Goal: Task Accomplishment & Management: Use online tool/utility

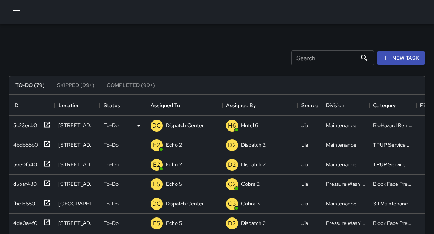
scroll to position [319, 415]
click at [48, 204] on icon at bounding box center [47, 203] width 8 height 8
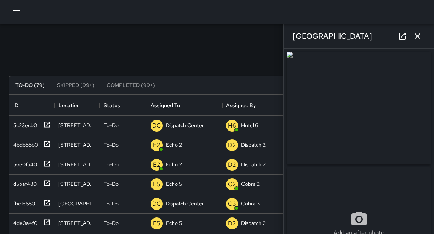
click at [429, 114] on div at bounding box center [358, 108] width 147 height 116
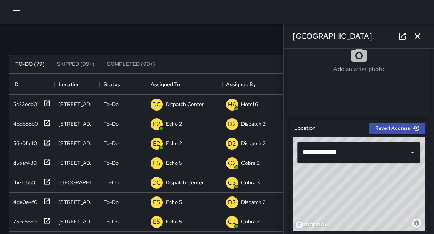
scroll to position [0, 0]
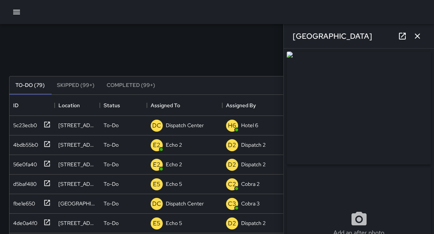
click at [432, 70] on div "**********" at bounding box center [358, 142] width 150 height 186
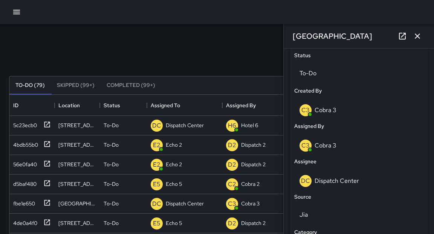
scroll to position [349, 0]
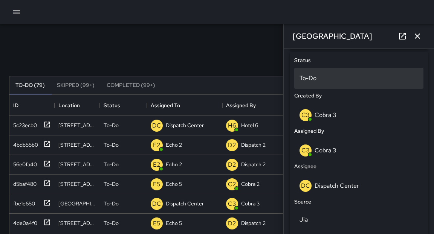
click at [320, 79] on p "To-Do" at bounding box center [358, 78] width 119 height 9
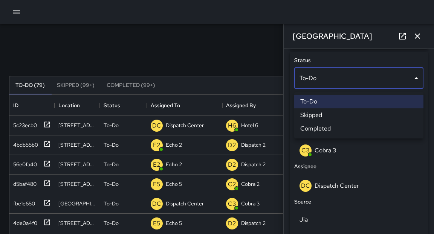
click at [320, 79] on div at bounding box center [217, 117] width 434 height 234
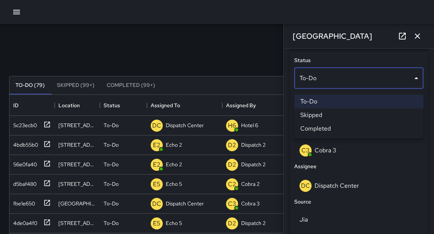
click at [320, 79] on body "Search Search New Task To-Do (79) Skipped (99+) Completed (99+) ID Location Sta…" at bounding box center [217, 222] width 434 height 445
click at [311, 124] on li "Completed" at bounding box center [358, 129] width 129 height 14
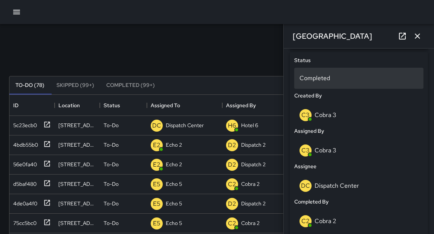
click at [312, 83] on p "Completed" at bounding box center [358, 78] width 119 height 9
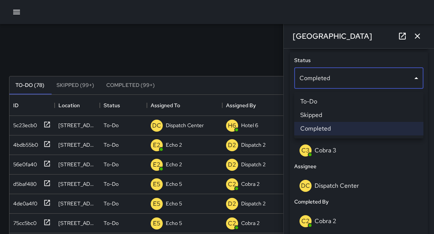
click at [324, 113] on li "Skipped" at bounding box center [358, 115] width 129 height 14
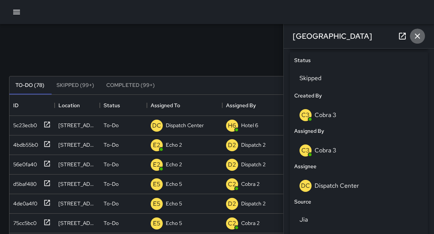
click at [420, 37] on icon "button" at bounding box center [417, 36] width 9 height 9
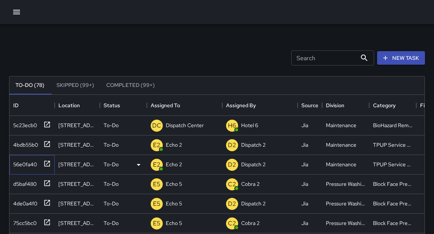
click at [47, 164] on icon at bounding box center [47, 164] width 8 height 8
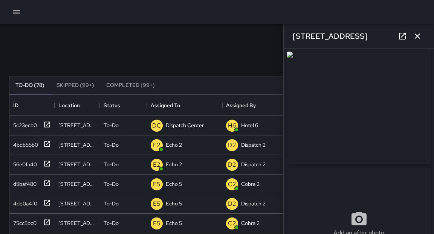
click at [420, 34] on icon "button" at bounding box center [417, 36] width 9 height 9
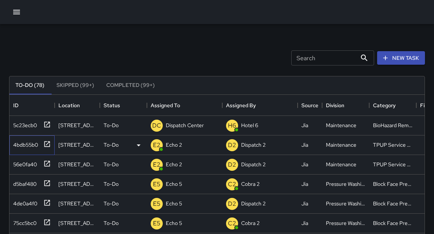
click at [48, 143] on icon at bounding box center [47, 144] width 6 height 6
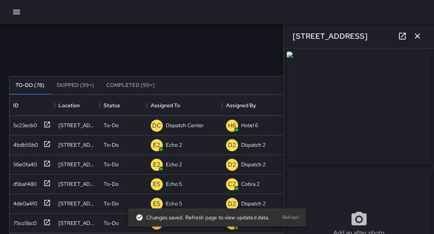
click at [417, 38] on icon "button" at bounding box center [417, 36] width 9 height 9
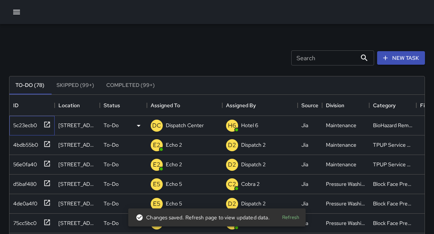
click at [47, 125] on icon at bounding box center [47, 125] width 8 height 8
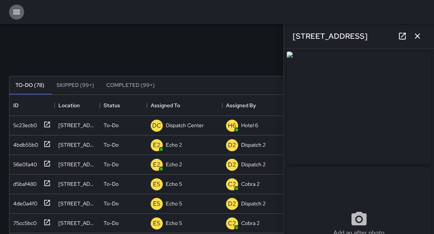
click at [15, 15] on icon "button" at bounding box center [16, 12] width 9 height 9
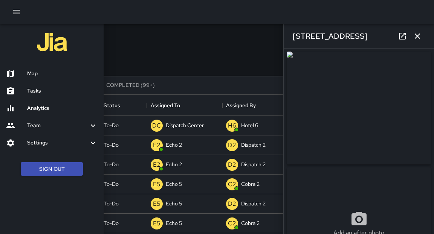
click at [34, 75] on h6 "Map" at bounding box center [62, 74] width 70 height 8
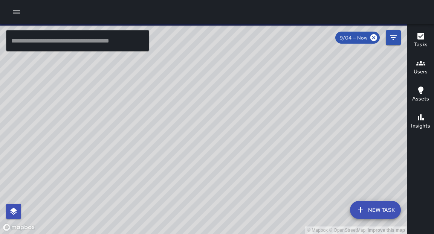
drag, startPoint x: 187, startPoint y: 206, endPoint x: 208, endPoint y: 143, distance: 66.5
click at [208, 143] on div "© Mapbox © OpenStreetMap Improve this map" at bounding box center [203, 129] width 407 height 210
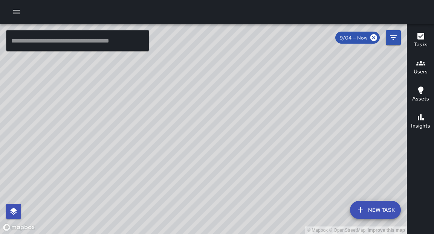
drag, startPoint x: 153, startPoint y: 209, endPoint x: 184, endPoint y: 145, distance: 70.2
click at [184, 145] on div "© Mapbox © OpenStreetMap Improve this map" at bounding box center [203, 129] width 407 height 210
drag, startPoint x: 175, startPoint y: 180, endPoint x: 186, endPoint y: 155, distance: 27.1
click at [186, 155] on div "© Mapbox © OpenStreetMap Improve this map" at bounding box center [203, 129] width 407 height 210
click at [55, 152] on div "© Mapbox © OpenStreetMap Improve this map" at bounding box center [203, 129] width 407 height 210
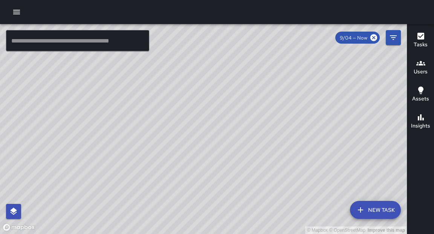
drag, startPoint x: 123, startPoint y: 121, endPoint x: 200, endPoint y: 146, distance: 80.7
click at [200, 146] on div "© Mapbox © OpenStreetMap Improve this map" at bounding box center [203, 129] width 407 height 210
drag, startPoint x: 62, startPoint y: 104, endPoint x: 207, endPoint y: 129, distance: 147.1
click at [207, 129] on div "© Mapbox © OpenStreetMap Improve this map" at bounding box center [203, 129] width 407 height 210
drag, startPoint x: 263, startPoint y: 65, endPoint x: 240, endPoint y: 131, distance: 69.4
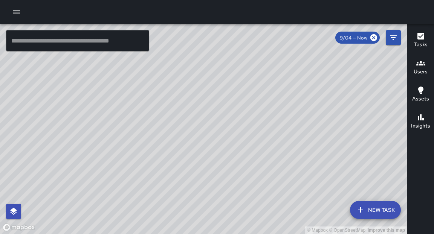
click at [240, 131] on div "© Mapbox © OpenStreetMap Improve this map" at bounding box center [203, 129] width 407 height 210
drag, startPoint x: 372, startPoint y: 107, endPoint x: 342, endPoint y: 159, distance: 59.9
click at [342, 159] on div "© Mapbox © OpenStreetMap Improve this map" at bounding box center [203, 129] width 407 height 210
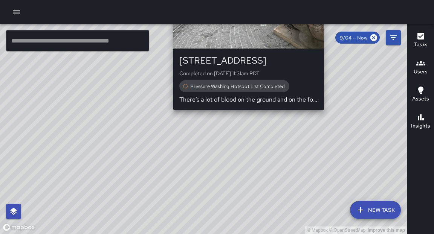
click at [328, 117] on div "© Mapbox © OpenStreetMap Improve this map DC Dispatch Center 1611 Telegraph Ave…" at bounding box center [203, 129] width 407 height 210
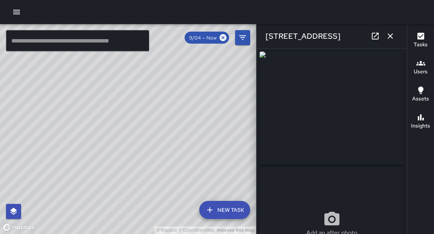
type input "**********"
click at [405, 102] on div "**********" at bounding box center [331, 142] width 150 height 186
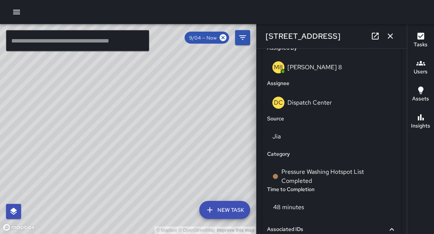
scroll to position [434, 0]
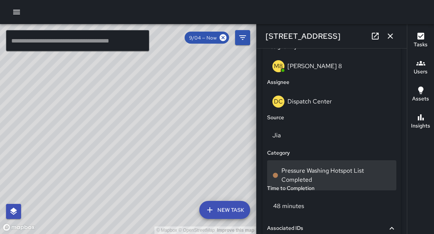
click at [305, 180] on p "Pressure Washing Hotspot List Completed" at bounding box center [336, 175] width 110 height 18
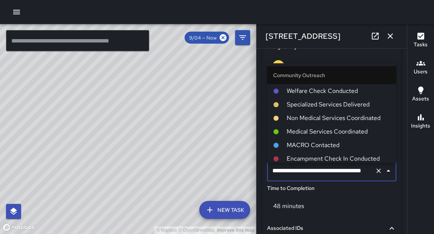
scroll to position [626, 0]
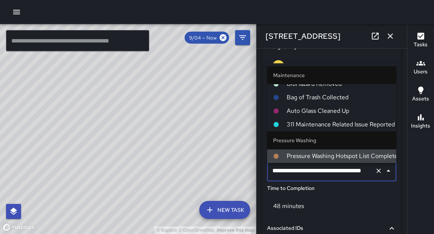
click at [335, 177] on input "**********" at bounding box center [320, 171] width 101 height 14
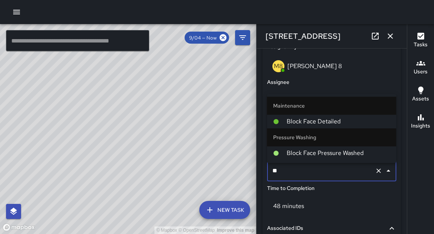
type input "***"
click at [329, 157] on span "Block Face Pressure Washed" at bounding box center [338, 153] width 104 height 9
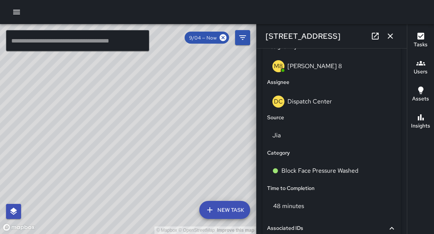
click at [389, 36] on icon "button" at bounding box center [389, 36] width 9 height 9
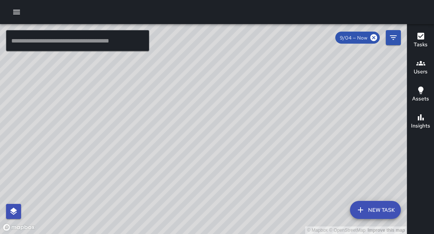
click at [321, 120] on div "© Mapbox © OpenStreetMap Improve this map" at bounding box center [203, 129] width 407 height 210
drag, startPoint x: 254, startPoint y: 91, endPoint x: 226, endPoint y: 174, distance: 87.4
click at [226, 174] on div "© Mapbox © OpenStreetMap Improve this map" at bounding box center [203, 129] width 407 height 210
click at [185, 234] on div "© Mapbox © OpenStreetMap Improve this map" at bounding box center [203, 129] width 407 height 210
drag, startPoint x: 334, startPoint y: 136, endPoint x: 267, endPoint y: 227, distance: 113.9
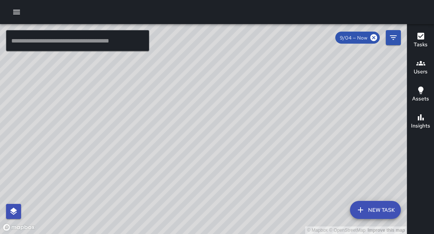
click at [267, 227] on div "© Mapbox © OpenStreetMap Improve this map" at bounding box center [203, 129] width 407 height 210
drag, startPoint x: 283, startPoint y: 74, endPoint x: 221, endPoint y: 187, distance: 129.6
click at [221, 187] on div "© Mapbox © OpenStreetMap Improve this map" at bounding box center [203, 129] width 407 height 210
drag, startPoint x: 226, startPoint y: 195, endPoint x: 244, endPoint y: 155, distance: 43.8
click at [244, 155] on div "© Mapbox © OpenStreetMap Improve this map" at bounding box center [203, 129] width 407 height 210
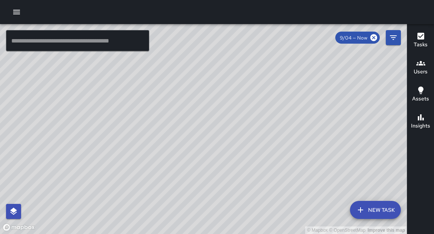
drag, startPoint x: 250, startPoint y: 164, endPoint x: 224, endPoint y: 11, distance: 154.9
click at [224, 11] on div "© Mapbox © OpenStreetMap Improve this map ​ New Task 9/04 — Now Map Layers Task…" at bounding box center [217, 117] width 434 height 234
drag, startPoint x: 227, startPoint y: 164, endPoint x: 204, endPoint y: 88, distance: 78.5
click at [204, 88] on div "© Mapbox © OpenStreetMap Improve this map" at bounding box center [203, 129] width 407 height 210
click at [15, 11] on icon "button" at bounding box center [16, 12] width 9 height 9
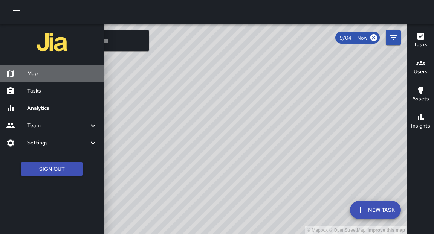
click at [39, 75] on h6 "Map" at bounding box center [62, 74] width 70 height 8
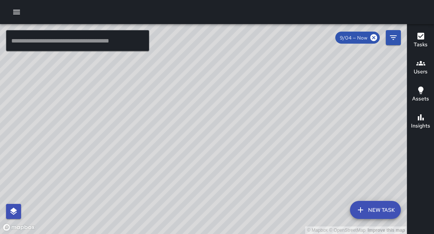
click at [13, 15] on icon "button" at bounding box center [16, 12] width 9 height 9
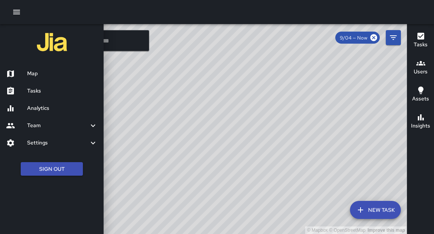
click at [40, 91] on h6 "Tasks" at bounding box center [62, 91] width 70 height 8
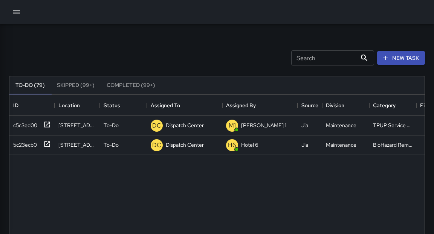
scroll to position [319, 415]
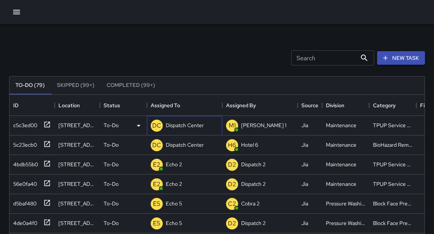
click at [180, 128] on p "Dispatch Center" at bounding box center [185, 126] width 38 height 8
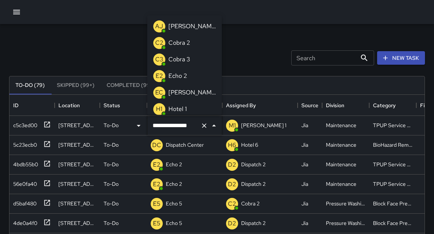
scroll to position [599, 0]
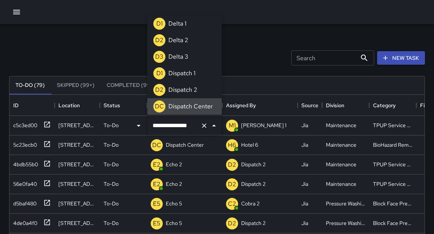
click at [180, 128] on input "**********" at bounding box center [174, 126] width 47 height 14
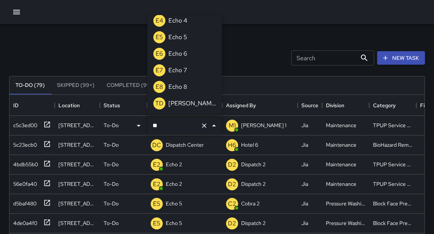
scroll to position [0, 0]
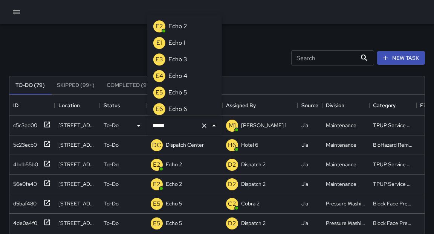
type input "******"
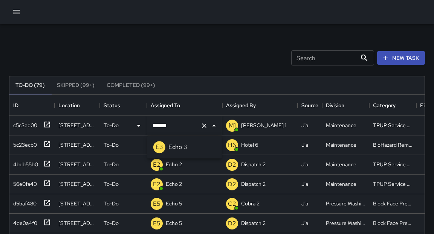
click at [176, 148] on p "Echo 3" at bounding box center [177, 147] width 19 height 9
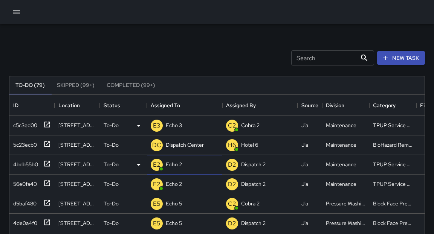
click at [176, 164] on p "Echo 2" at bounding box center [174, 165] width 16 height 8
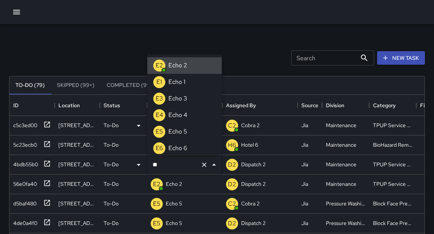
type input "*"
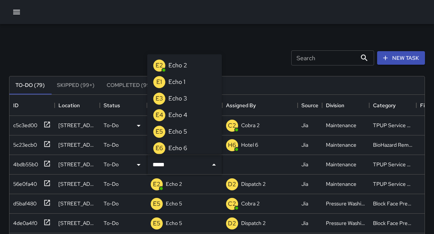
type input "******"
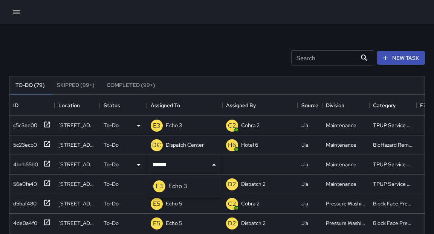
click at [181, 186] on p "Echo 3" at bounding box center [177, 186] width 19 height 9
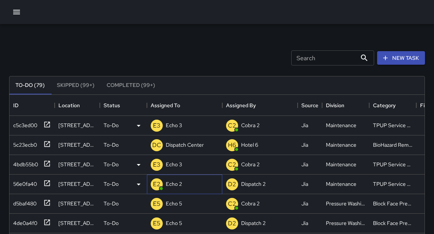
click at [179, 184] on p "Echo 2" at bounding box center [174, 184] width 16 height 8
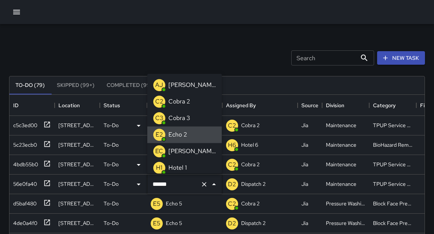
click at [179, 184] on input "******" at bounding box center [174, 184] width 47 height 14
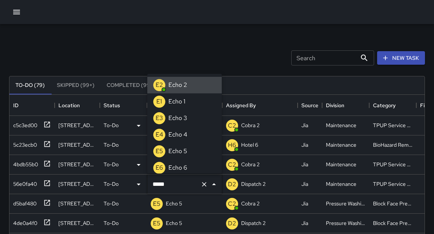
type input "******"
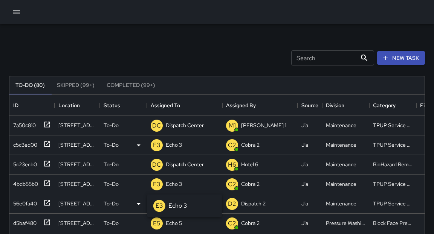
click at [183, 208] on p "Echo 3" at bounding box center [177, 205] width 19 height 9
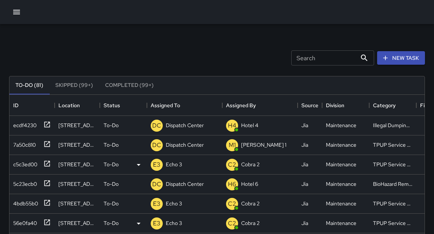
click at [18, 13] on icon "button" at bounding box center [16, 12] width 9 height 9
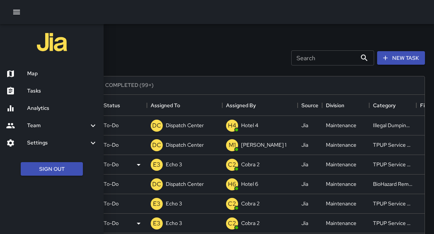
click at [37, 74] on h6 "Map" at bounding box center [62, 74] width 70 height 8
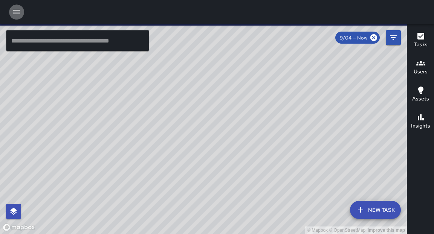
click at [17, 13] on icon "button" at bounding box center [16, 12] width 9 height 9
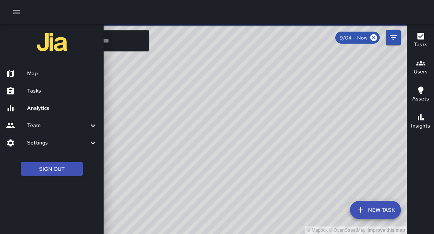
click at [40, 91] on h6 "Tasks" at bounding box center [62, 91] width 70 height 8
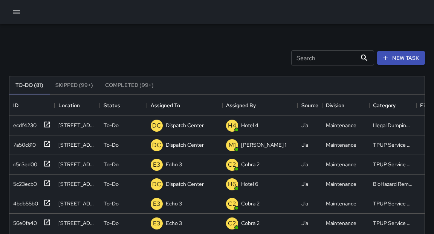
scroll to position [319, 415]
click at [47, 125] on icon at bounding box center [47, 125] width 8 height 8
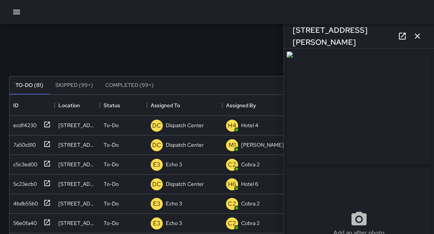
click at [431, 139] on div "**********" at bounding box center [358, 142] width 150 height 186
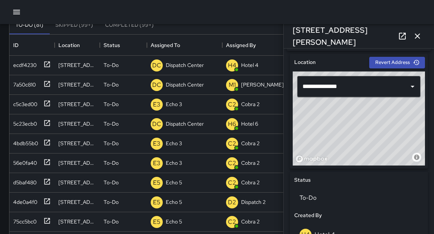
scroll to position [209, 0]
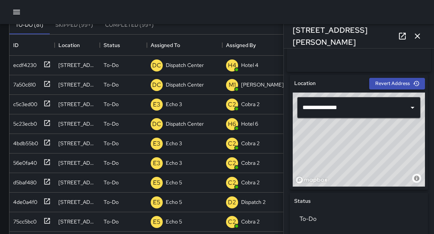
click at [419, 37] on icon "button" at bounding box center [416, 36] width 5 height 5
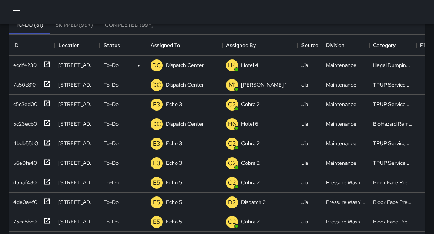
click at [187, 66] on p "Dispatch Center" at bounding box center [185, 65] width 38 height 8
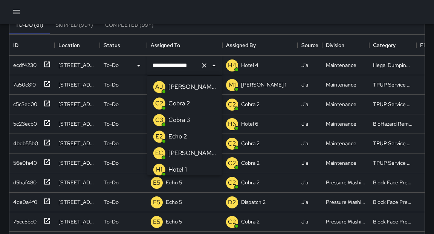
click at [187, 66] on input "**********" at bounding box center [174, 65] width 47 height 14
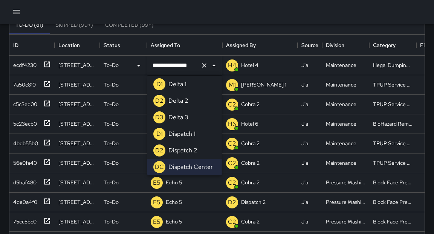
click at [203, 25] on div "To-Do (81) Skipped (99+) Completed (99+)" at bounding box center [216, 25] width 415 height 18
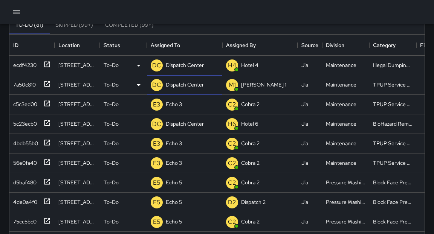
click at [174, 87] on p "Dispatch Center" at bounding box center [185, 85] width 38 height 8
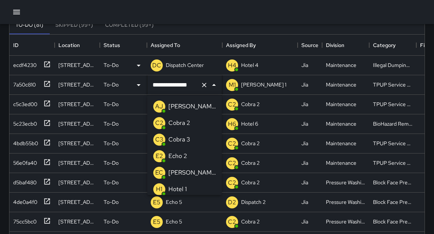
click at [174, 87] on input "**********" at bounding box center [174, 85] width 47 height 14
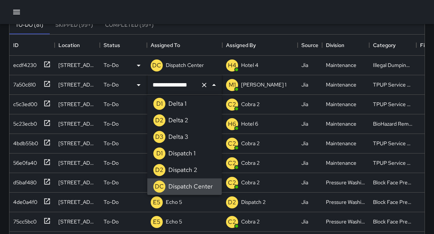
click at [174, 87] on input "**********" at bounding box center [174, 85] width 47 height 14
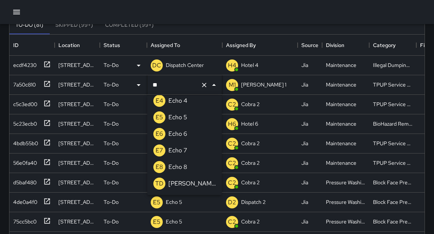
scroll to position [0, 0]
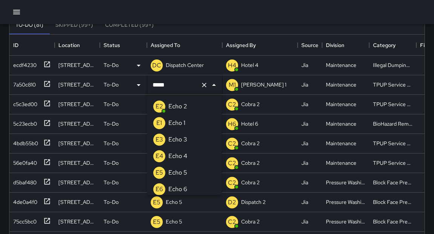
type input "******"
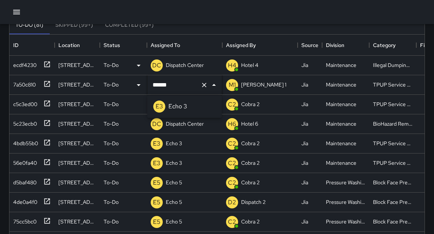
click at [171, 109] on p "Echo 3" at bounding box center [177, 106] width 19 height 9
click at [202, 32] on div "To-Do (81) Skipped (99+) Completed (99+)" at bounding box center [216, 25] width 415 height 18
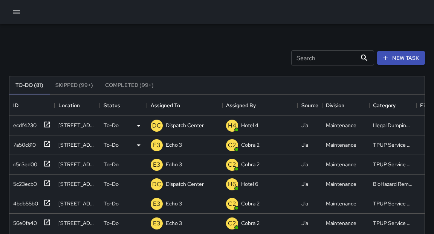
click at [16, 11] on icon "button" at bounding box center [16, 12] width 9 height 9
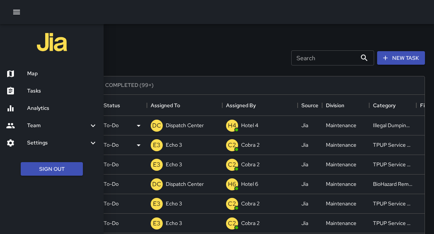
click at [34, 77] on h6 "Map" at bounding box center [62, 74] width 70 height 8
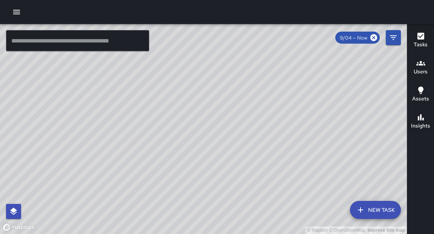
drag, startPoint x: 88, startPoint y: 184, endPoint x: 121, endPoint y: 97, distance: 93.1
click at [121, 97] on div "© Mapbox © OpenStreetMap Improve this map" at bounding box center [203, 129] width 407 height 210
drag, startPoint x: 243, startPoint y: 193, endPoint x: 104, endPoint y: 207, distance: 139.6
click at [240, 185] on div "© Mapbox © OpenStreetMap Improve this map" at bounding box center [203, 129] width 407 height 210
drag, startPoint x: 314, startPoint y: 55, endPoint x: 270, endPoint y: 156, distance: 110.5
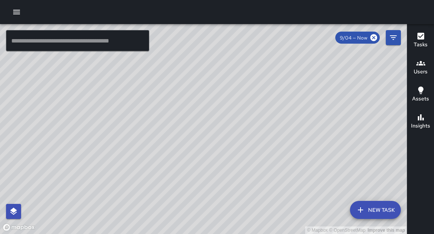
click at [270, 233] on div "© Mapbox © OpenStreetMap Improve this map" at bounding box center [203, 129] width 407 height 210
click at [218, 234] on div "© Mapbox © OpenStreetMap Improve this map" at bounding box center [203, 129] width 407 height 210
drag, startPoint x: 323, startPoint y: 100, endPoint x: 216, endPoint y: 184, distance: 135.7
click at [218, 184] on div "© Mapbox © OpenStreetMap Improve this map" at bounding box center [203, 129] width 407 height 210
click at [18, 14] on icon "button" at bounding box center [16, 12] width 7 height 5
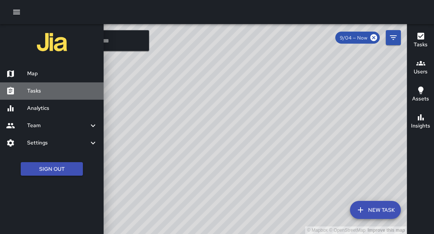
click at [37, 92] on h6 "Tasks" at bounding box center [62, 91] width 70 height 8
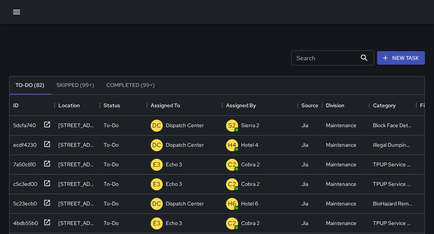
scroll to position [319, 415]
click at [47, 125] on icon at bounding box center [47, 125] width 8 height 8
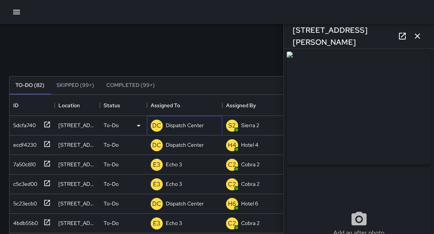
click at [189, 128] on p "Dispatch Center" at bounding box center [185, 126] width 38 height 8
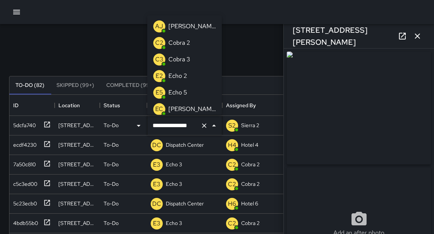
click at [189, 128] on input "**********" at bounding box center [174, 126] width 47 height 14
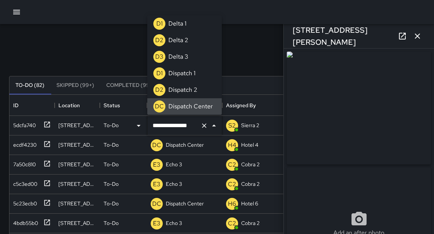
click at [418, 33] on icon "button" at bounding box center [417, 36] width 9 height 9
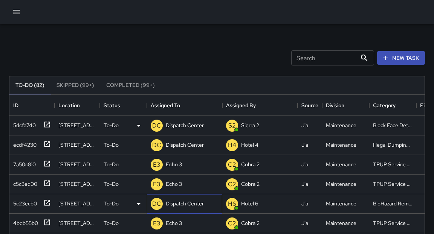
click at [180, 202] on p "Dispatch Center" at bounding box center [185, 204] width 38 height 8
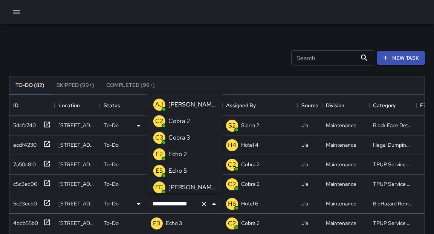
scroll to position [599, 0]
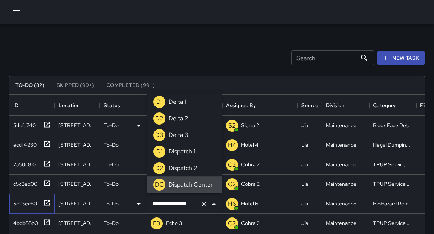
click at [48, 202] on icon at bounding box center [47, 203] width 8 height 8
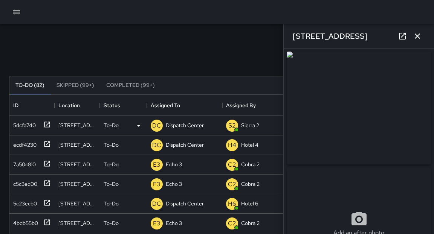
click at [432, 144] on div "**********" at bounding box center [358, 142] width 150 height 186
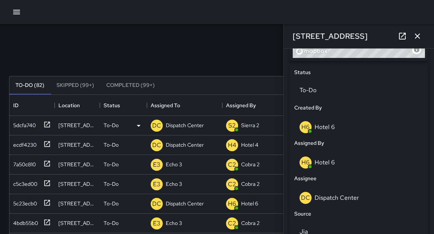
scroll to position [349, 0]
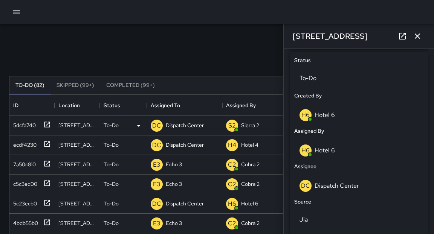
click at [417, 40] on icon "button" at bounding box center [417, 36] width 9 height 9
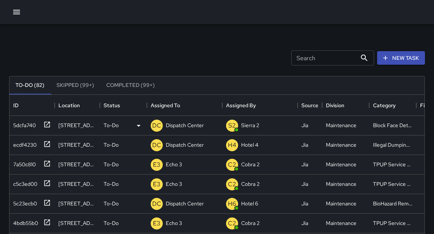
click at [0, 122] on div "Search Search New Task To-Do (82) Skipped (99+) Completed (99+) ID Location Sta…" at bounding box center [217, 234] width 434 height 420
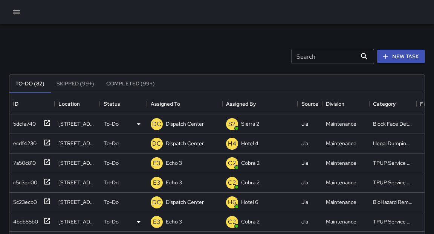
scroll to position [0, 0]
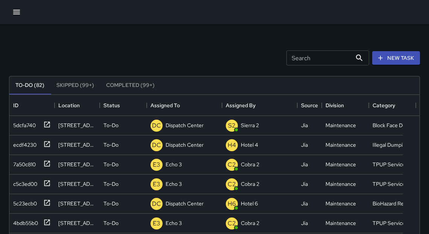
scroll to position [5, 5]
click at [19, 11] on icon "button" at bounding box center [16, 12] width 9 height 9
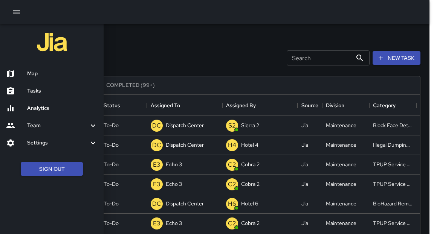
drag, startPoint x: 38, startPoint y: 74, endPoint x: 42, endPoint y: 72, distance: 4.2
click at [39, 74] on h6 "Map" at bounding box center [62, 74] width 70 height 8
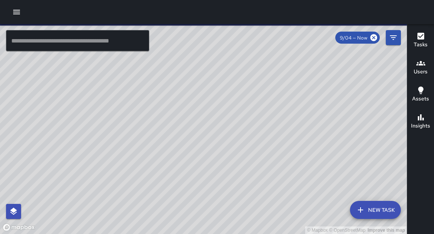
click at [236, 108] on div "© Mapbox © OpenStreetMap Improve this map" at bounding box center [203, 129] width 407 height 210
drag, startPoint x: 244, startPoint y: 115, endPoint x: 241, endPoint y: 141, distance: 26.5
click at [243, 146] on div "© Mapbox © OpenStreetMap Improve this map" at bounding box center [203, 129] width 407 height 210
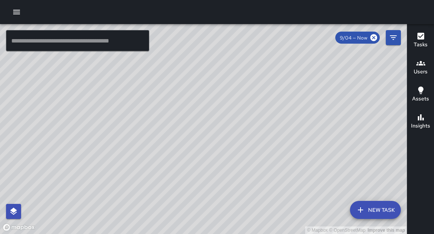
drag, startPoint x: 263, startPoint y: 128, endPoint x: 267, endPoint y: 158, distance: 30.4
click at [267, 158] on div "© Mapbox © OpenStreetMap Improve this map" at bounding box center [203, 129] width 407 height 210
drag, startPoint x: 258, startPoint y: 170, endPoint x: 283, endPoint y: 110, distance: 65.4
click at [283, 110] on div "© Mapbox © OpenStreetMap Improve this map" at bounding box center [203, 129] width 407 height 210
drag, startPoint x: 270, startPoint y: 103, endPoint x: 258, endPoint y: 164, distance: 61.7
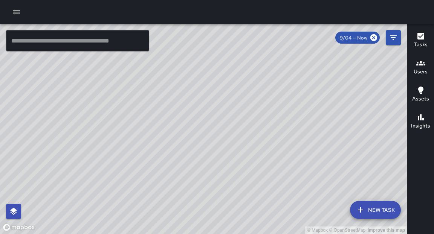
click at [258, 164] on div "© Mapbox © OpenStreetMap Improve this map" at bounding box center [203, 129] width 407 height 210
click at [271, 91] on div "© Mapbox © OpenStreetMap Improve this map" at bounding box center [203, 129] width 407 height 210
drag, startPoint x: 271, startPoint y: 91, endPoint x: 222, endPoint y: 207, distance: 125.6
click at [222, 207] on div "© Mapbox © OpenStreetMap Improve this map" at bounding box center [203, 129] width 407 height 210
drag, startPoint x: 204, startPoint y: 156, endPoint x: 283, endPoint y: 154, distance: 79.4
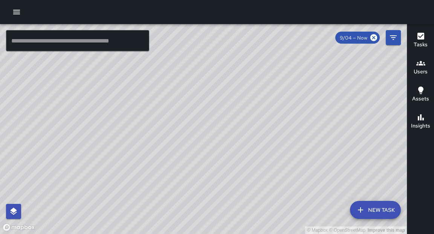
click at [283, 154] on div "© Mapbox © OpenStreetMap Improve this map" at bounding box center [203, 129] width 407 height 210
click at [19, 13] on icon "button" at bounding box center [16, 12] width 9 height 9
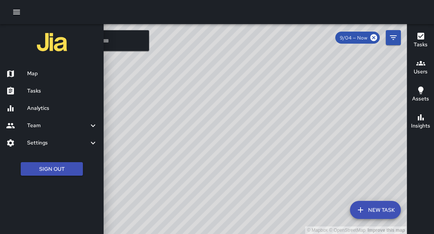
click at [49, 110] on h6 "Analytics" at bounding box center [62, 108] width 70 height 8
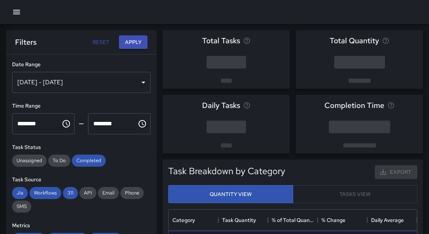
scroll to position [221, 244]
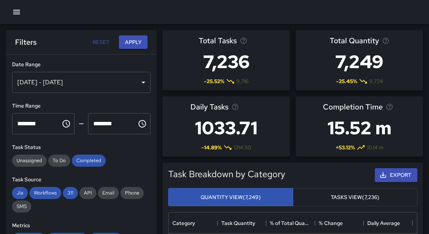
click at [120, 81] on div "[DATE] - [DATE]" at bounding box center [81, 82] width 139 height 21
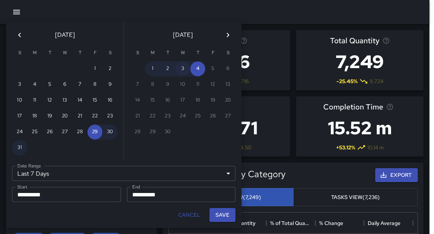
click at [186, 71] on button "3" at bounding box center [182, 68] width 15 height 15
type input "******"
type input "**********"
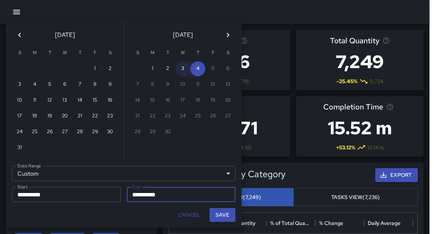
click at [180, 74] on button "3" at bounding box center [182, 68] width 15 height 15
type input "**********"
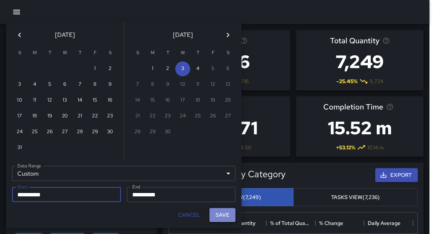
click at [227, 216] on button "Save" at bounding box center [222, 215] width 26 height 14
type input "**********"
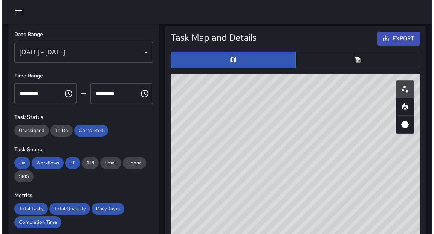
scroll to position [423, 0]
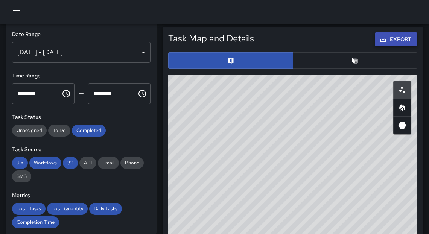
click at [386, 38] on icon "button" at bounding box center [383, 39] width 8 height 8
click at [15, 12] on icon "button" at bounding box center [16, 12] width 7 height 5
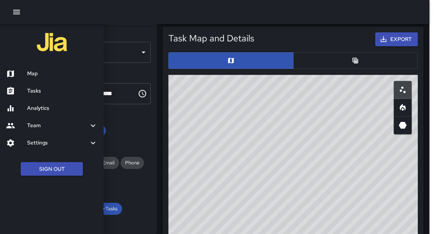
click at [42, 76] on h6 "Map" at bounding box center [62, 74] width 70 height 8
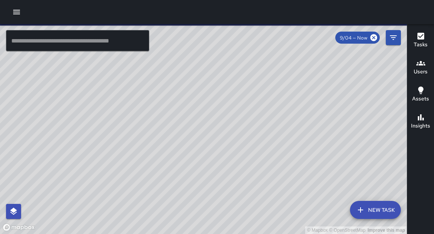
click at [17, 14] on icon "button" at bounding box center [16, 12] width 9 height 9
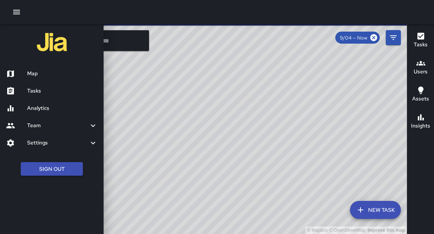
click at [31, 88] on h6 "Tasks" at bounding box center [62, 91] width 70 height 8
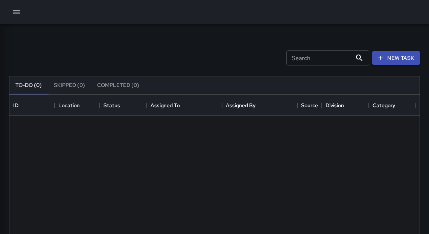
scroll to position [314, 406]
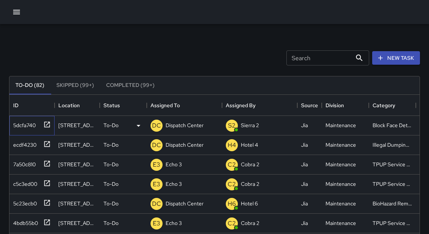
click at [49, 126] on icon at bounding box center [47, 125] width 8 height 8
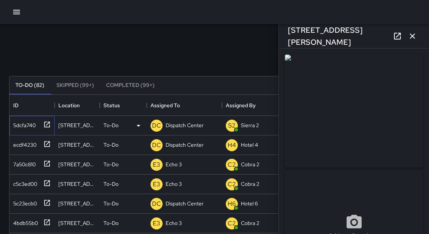
type input "**********"
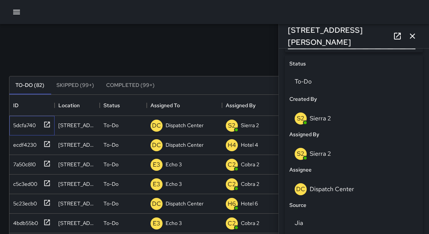
scroll to position [350, 0]
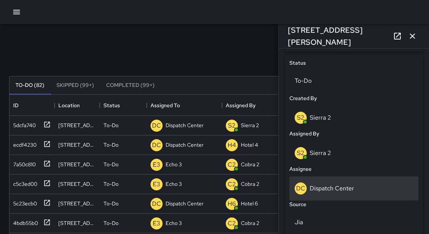
click at [321, 188] on p "Dispatch Center" at bounding box center [332, 188] width 44 height 8
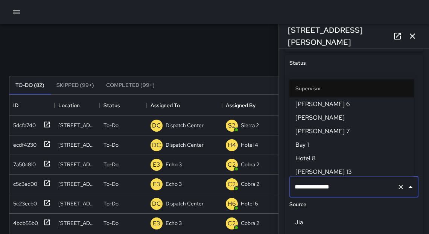
click at [321, 188] on input "**********" at bounding box center [343, 187] width 101 height 14
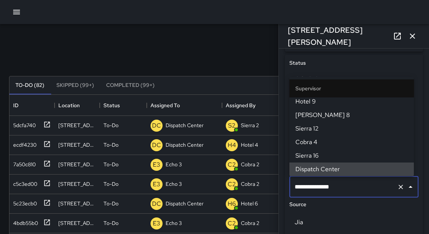
click at [321, 188] on input "**********" at bounding box center [343, 187] width 101 height 14
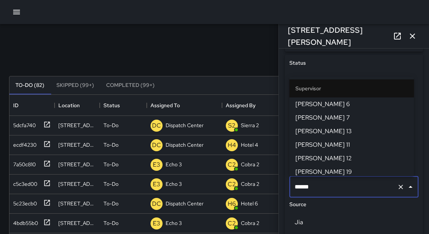
type input "*******"
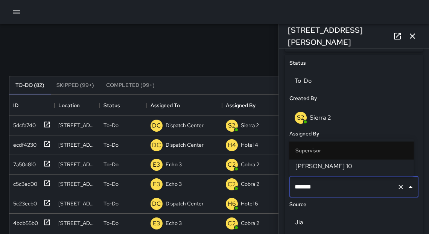
click at [312, 167] on span "[PERSON_NAME] 10" at bounding box center [352, 166] width 113 height 9
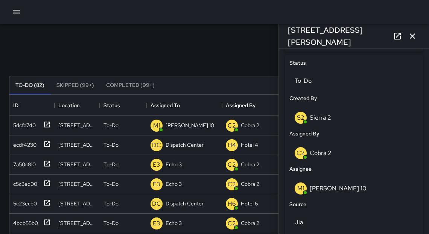
click at [413, 39] on icon "button" at bounding box center [412, 36] width 9 height 9
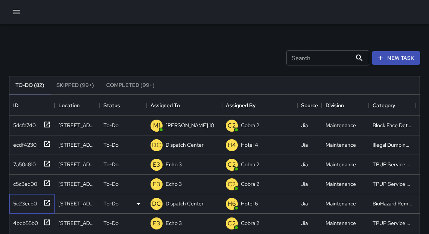
click at [48, 203] on icon at bounding box center [47, 203] width 8 height 8
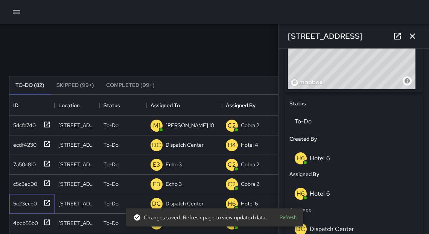
scroll to position [332, 0]
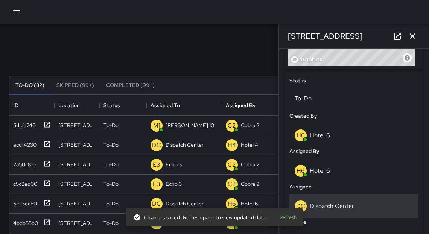
click at [351, 208] on p "Dispatch Center" at bounding box center [332, 206] width 44 height 8
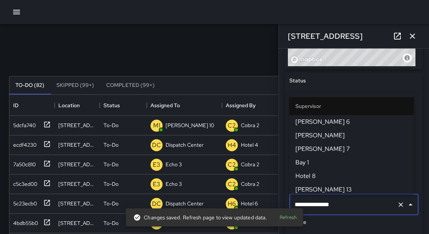
scroll to position [816, 0]
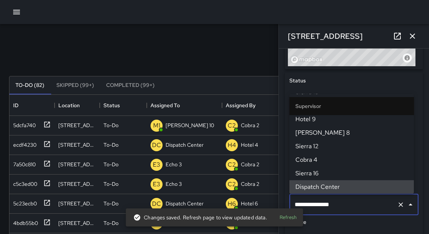
drag, startPoint x: 351, startPoint y: 208, endPoint x: 315, endPoint y: 203, distance: 36.5
click at [317, 203] on input "**********" at bounding box center [343, 205] width 101 height 14
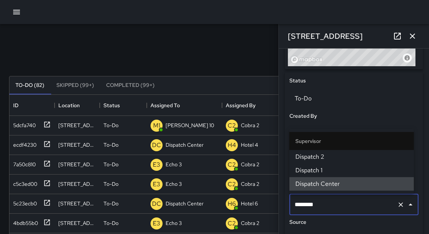
scroll to position [0, 0]
type input "*"
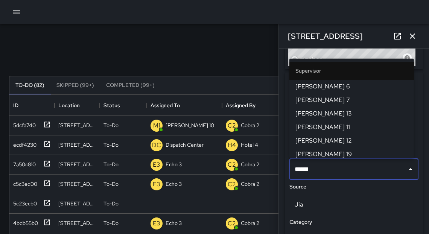
type input "*******"
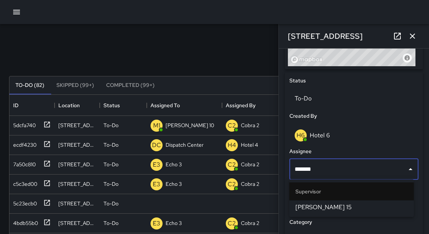
click at [298, 210] on span "[PERSON_NAME] 15" at bounding box center [352, 207] width 113 height 9
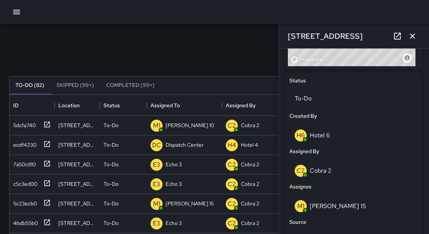
click at [416, 35] on icon "button" at bounding box center [412, 36] width 9 height 9
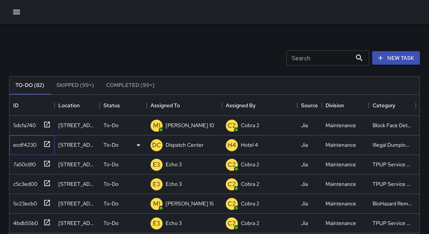
click at [46, 144] on icon at bounding box center [47, 144] width 8 height 8
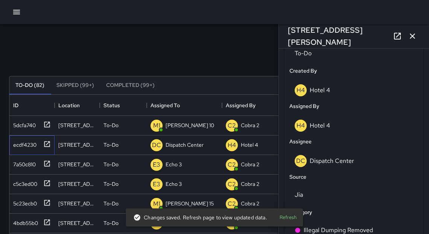
scroll to position [379, 0]
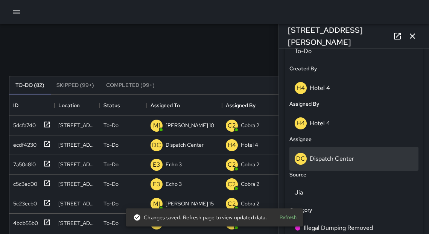
click at [319, 161] on p "Dispatch Center" at bounding box center [332, 159] width 44 height 8
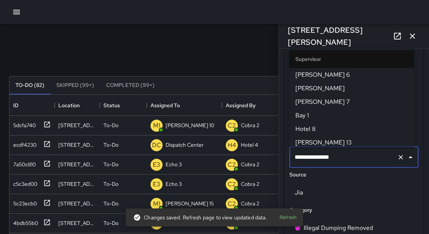
click at [319, 161] on input "**********" at bounding box center [343, 157] width 101 height 14
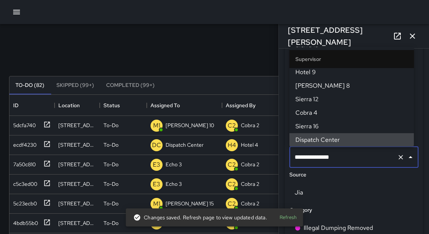
click at [319, 161] on input "**********" at bounding box center [343, 157] width 101 height 14
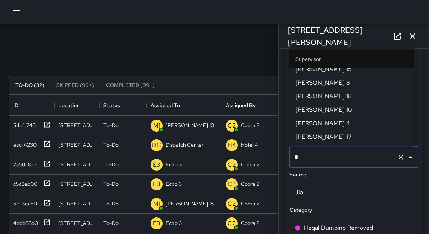
scroll to position [0, 0]
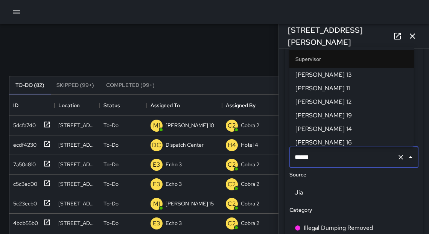
type input "*******"
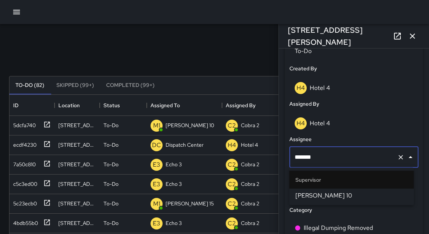
click at [318, 198] on span "[PERSON_NAME] 10" at bounding box center [352, 195] width 113 height 9
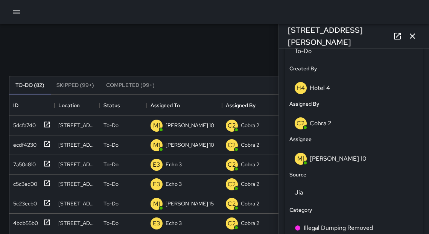
click at [414, 38] on icon "button" at bounding box center [412, 36] width 9 height 9
